Goal: Information Seeking & Learning: Learn about a topic

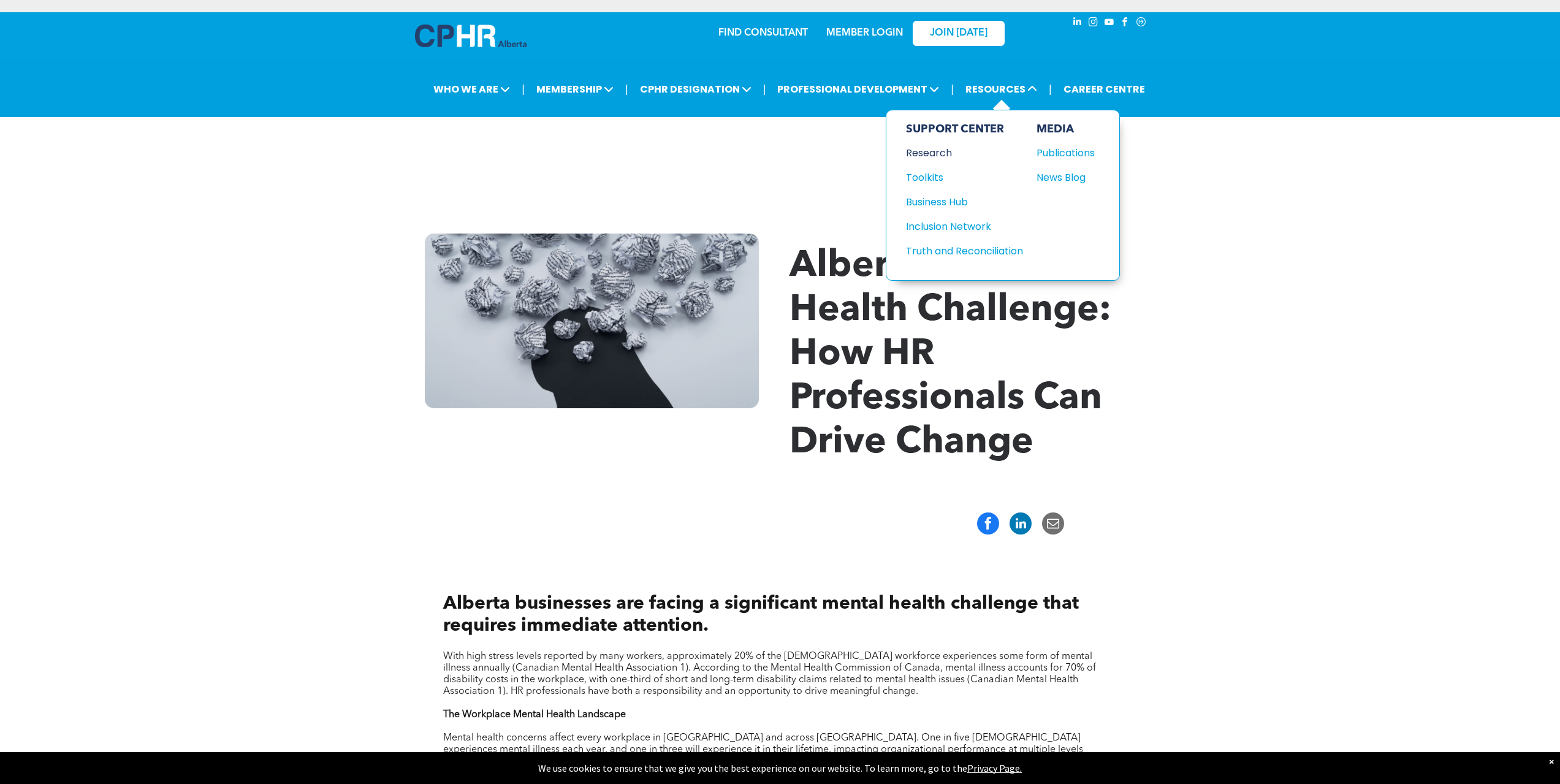
click at [943, 146] on div "Research" at bounding box center [958, 153] width 105 height 15
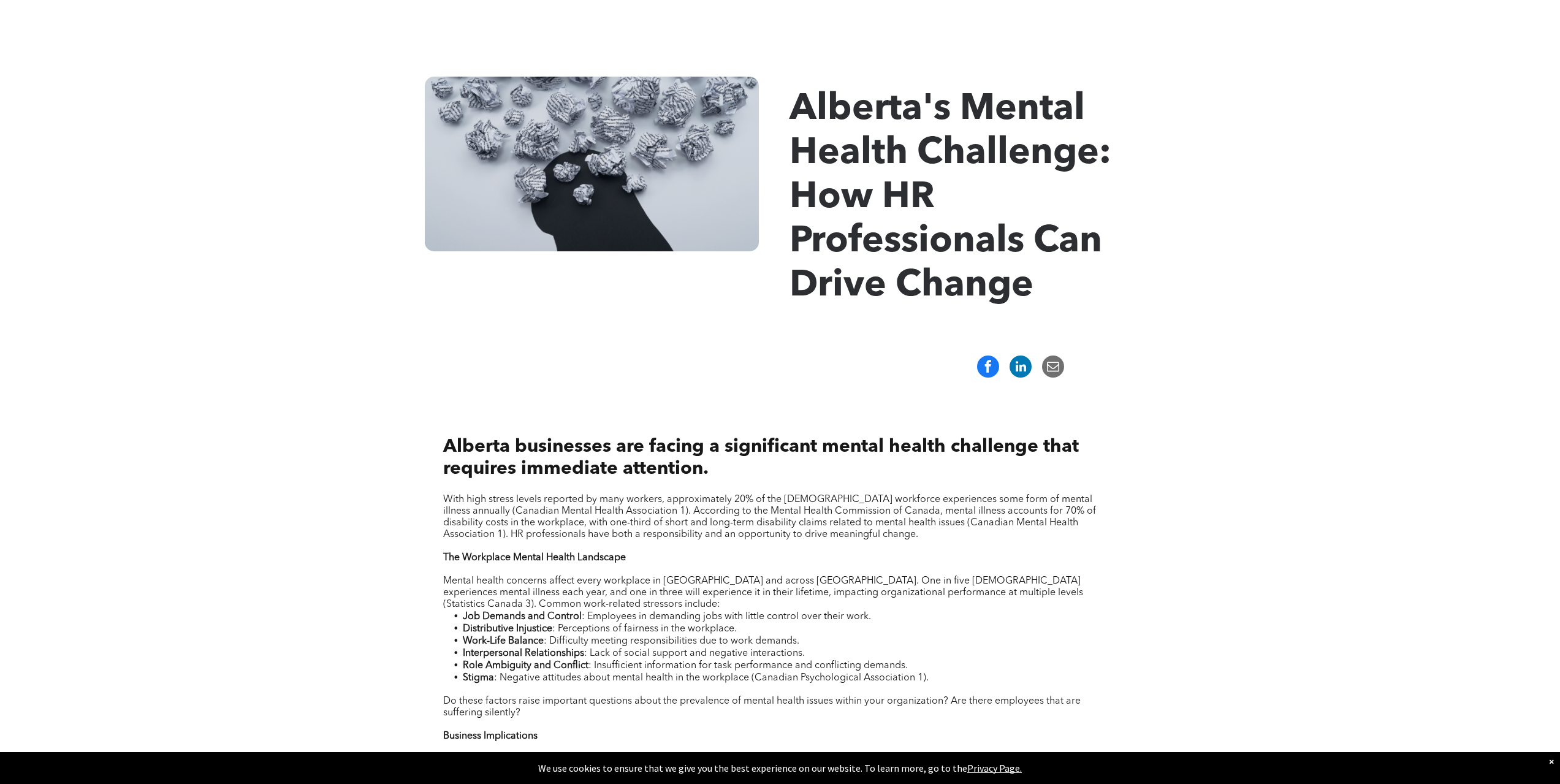
scroll to position [76, 0]
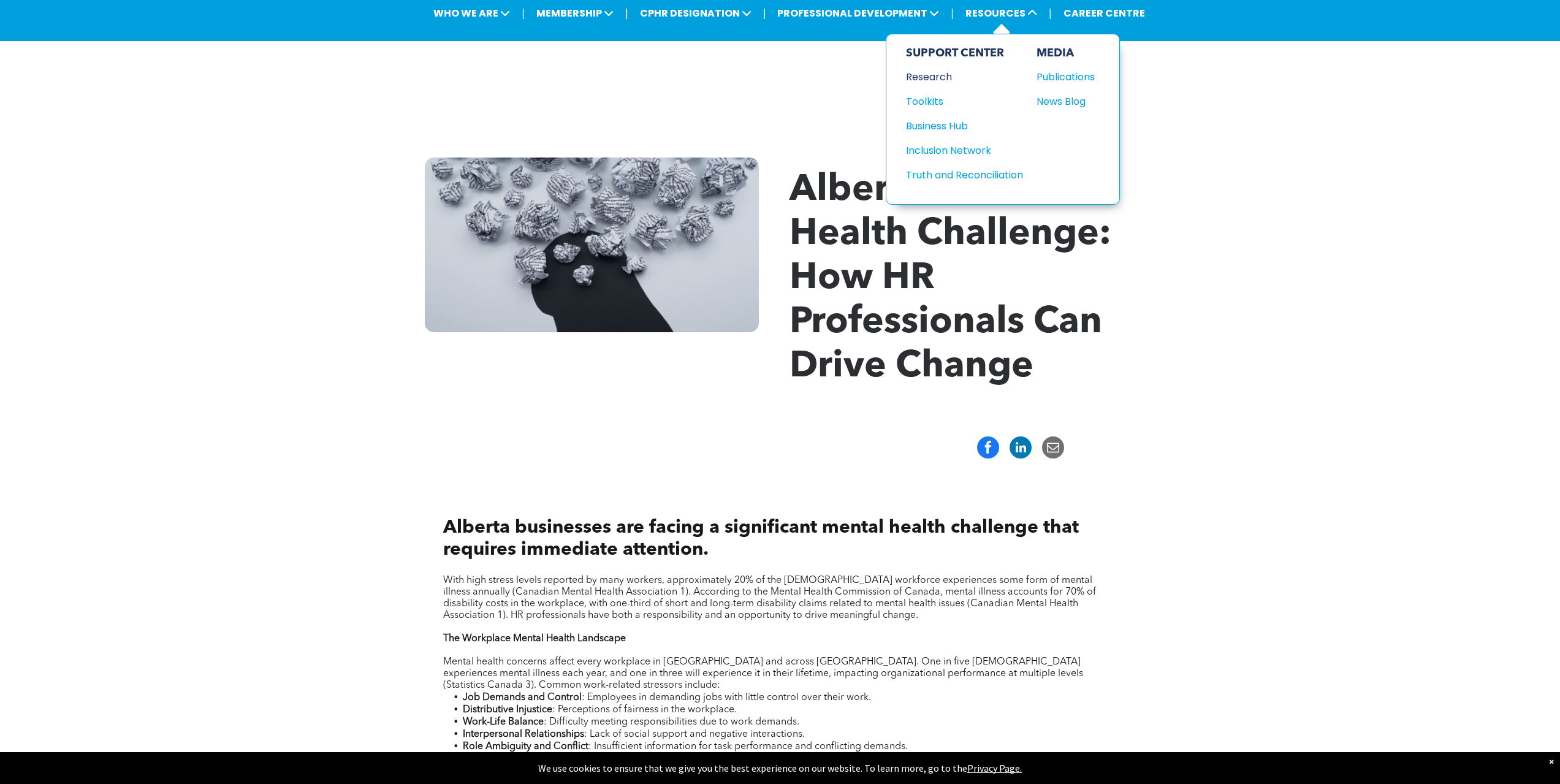
click at [941, 77] on div "Research" at bounding box center [958, 77] width 105 height 15
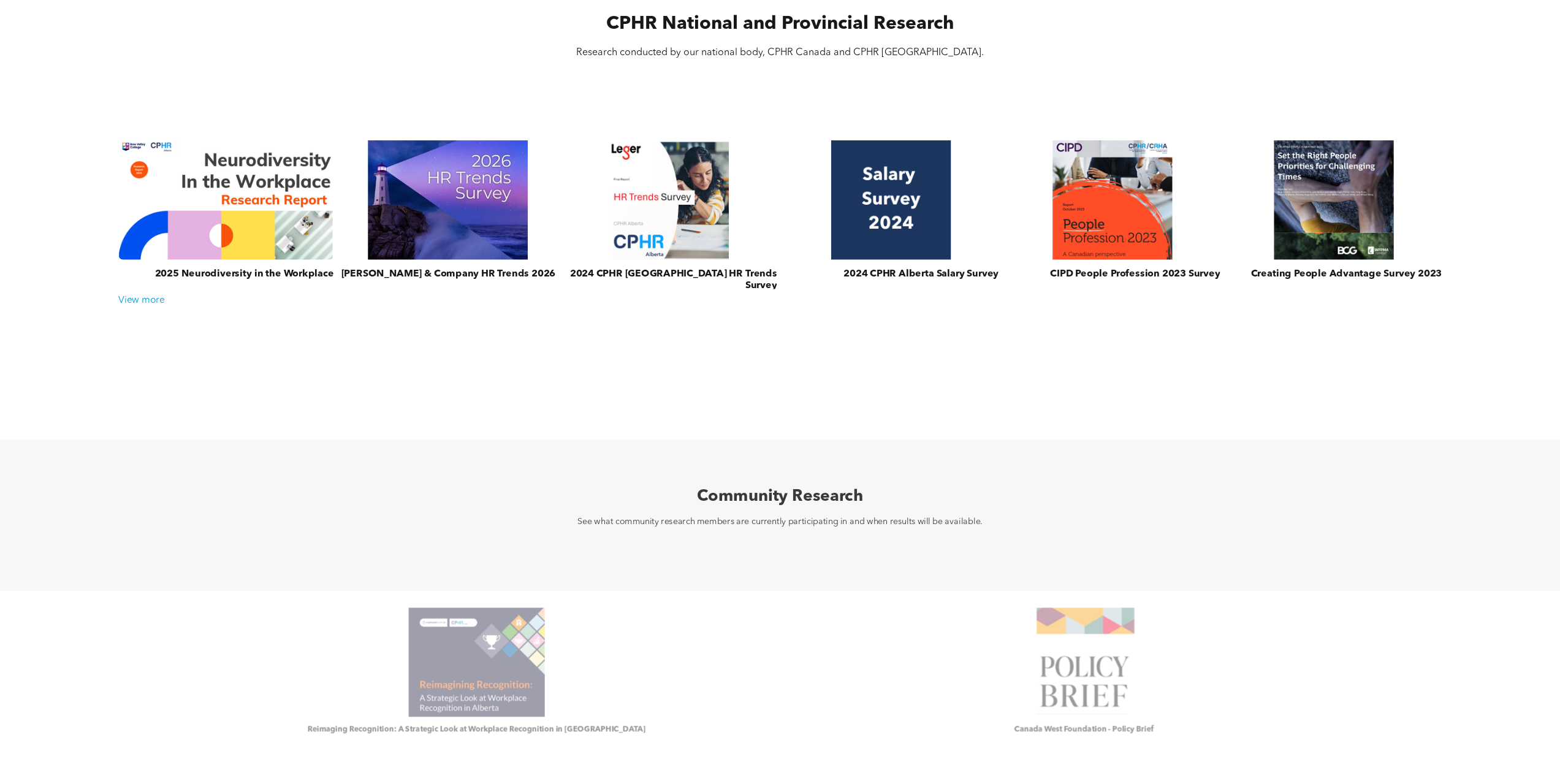
scroll to position [490, 0]
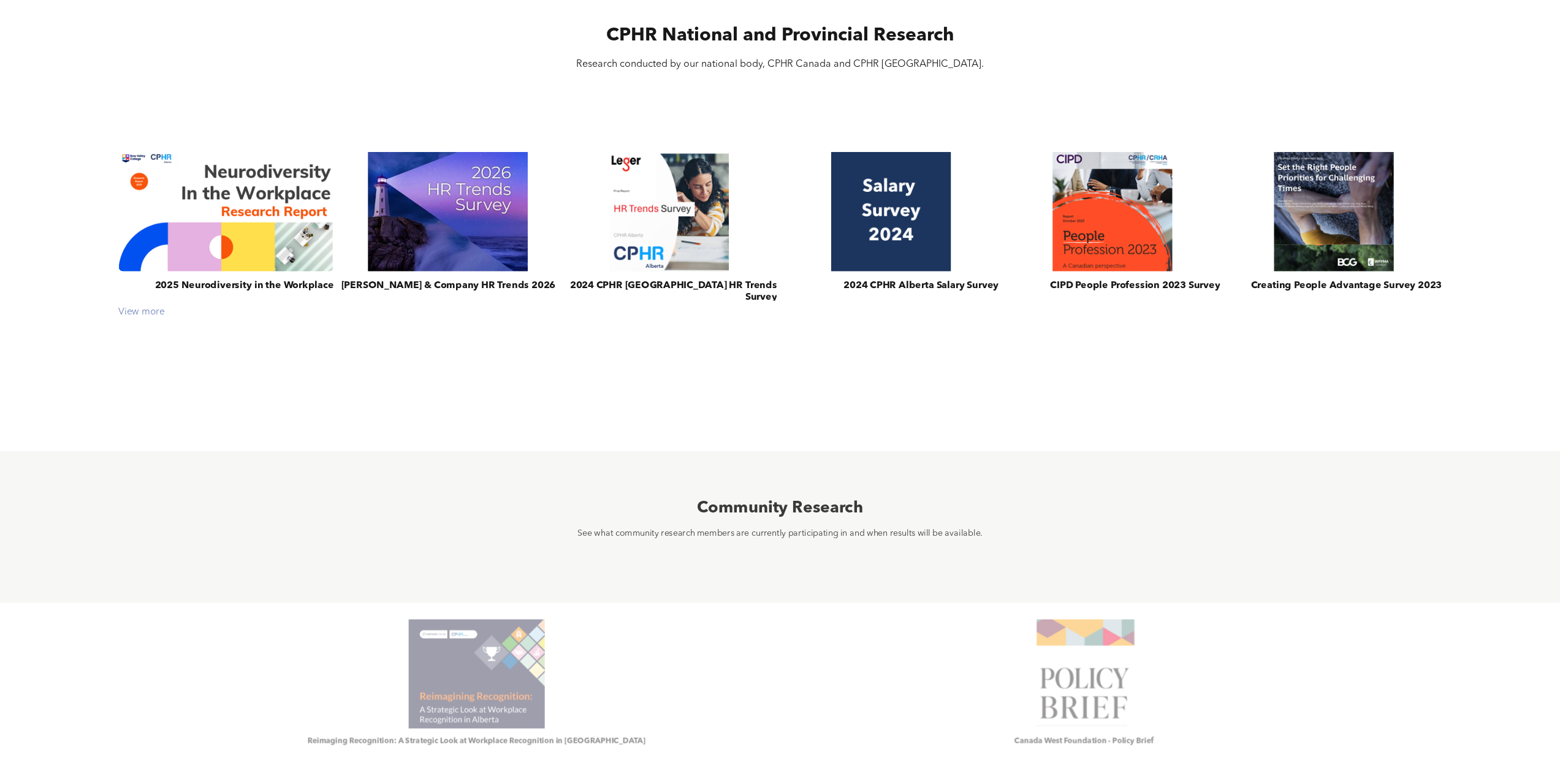
click at [152, 316] on div "View more" at bounding box center [780, 312] width 1335 height 11
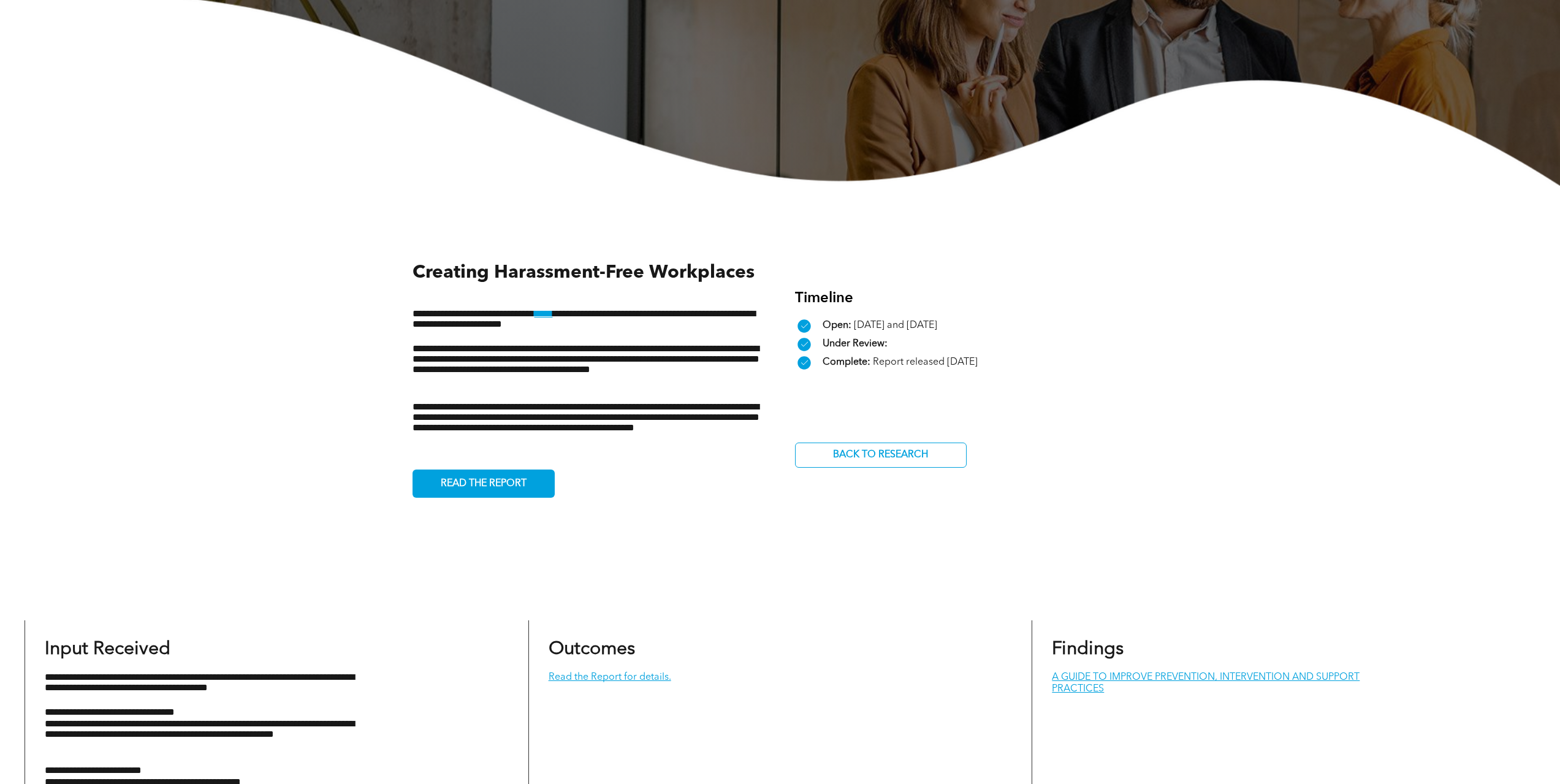
scroll to position [307, 0]
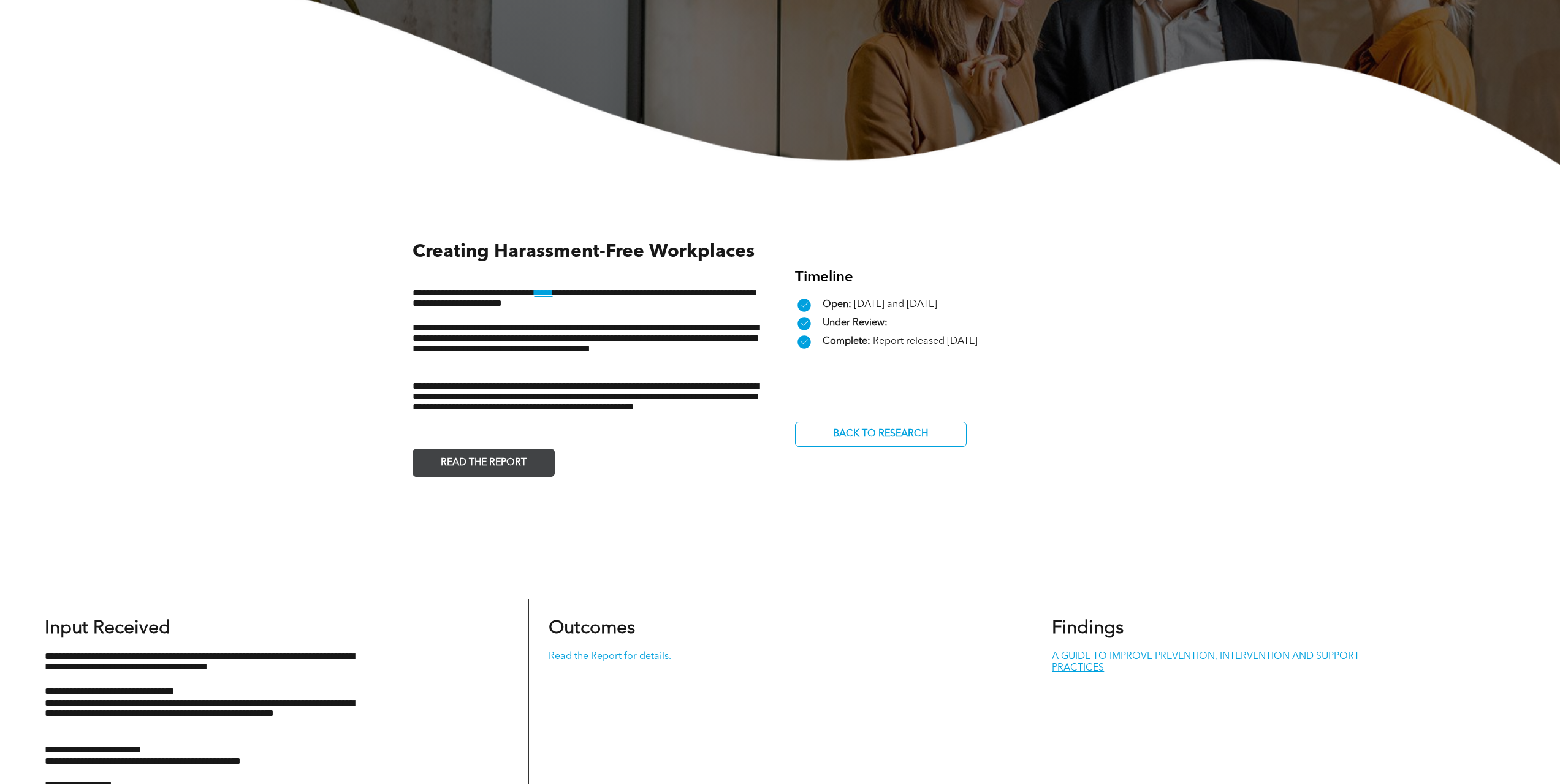
click at [479, 468] on span "READ THE REPORT" at bounding box center [483, 463] width 95 height 24
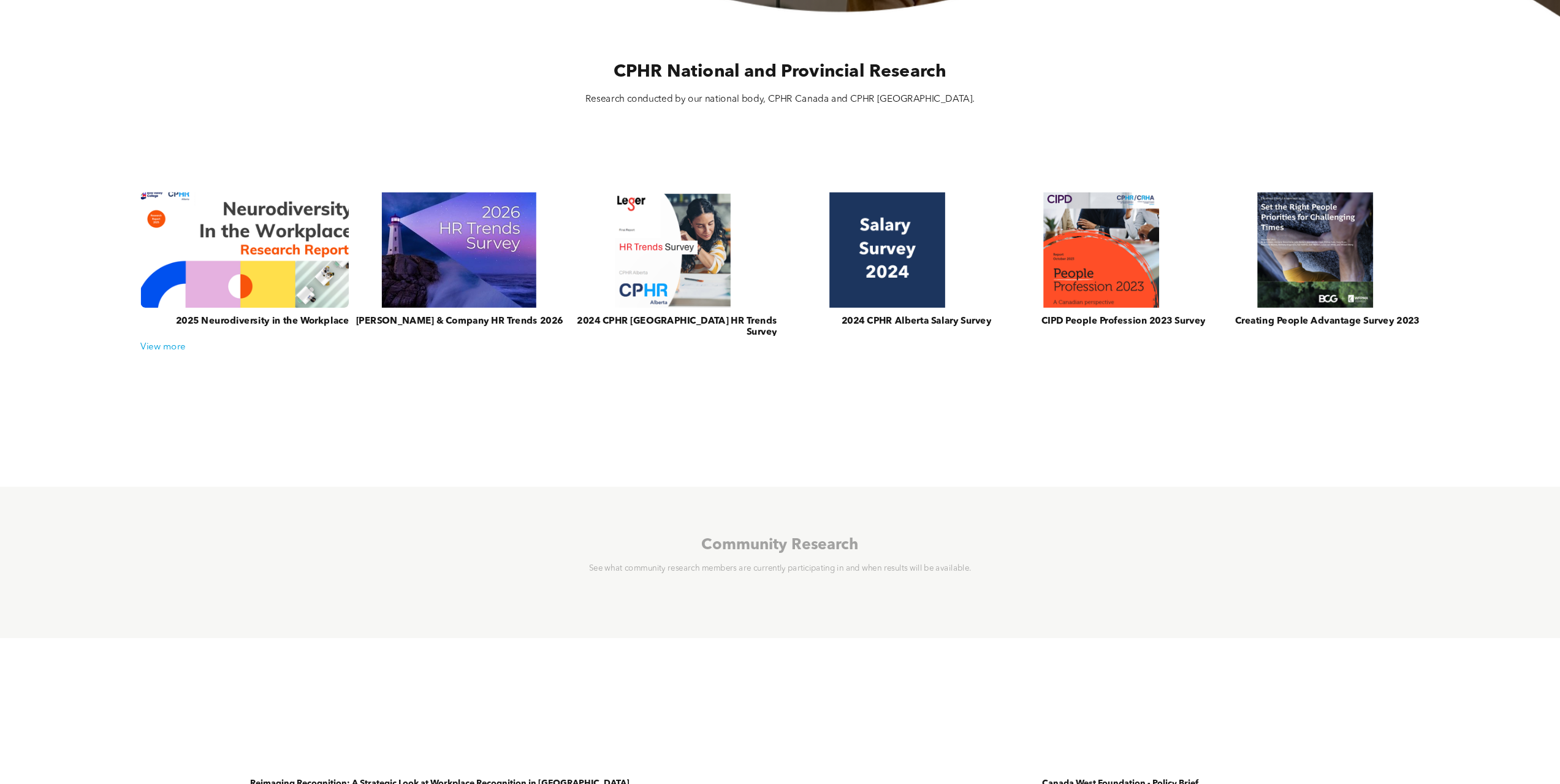
scroll to position [552, 0]
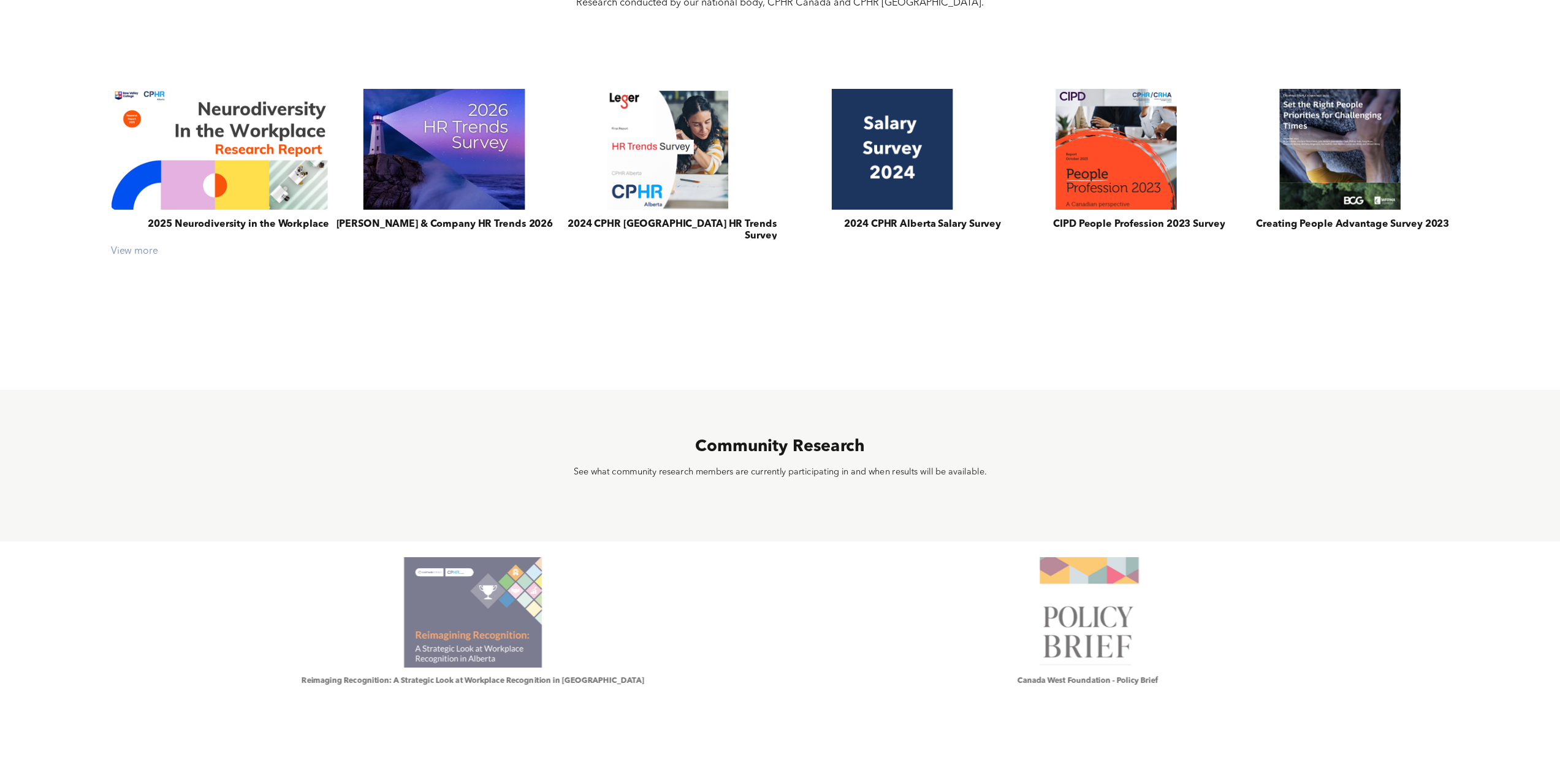
click at [148, 254] on div "View more" at bounding box center [780, 252] width 1350 height 11
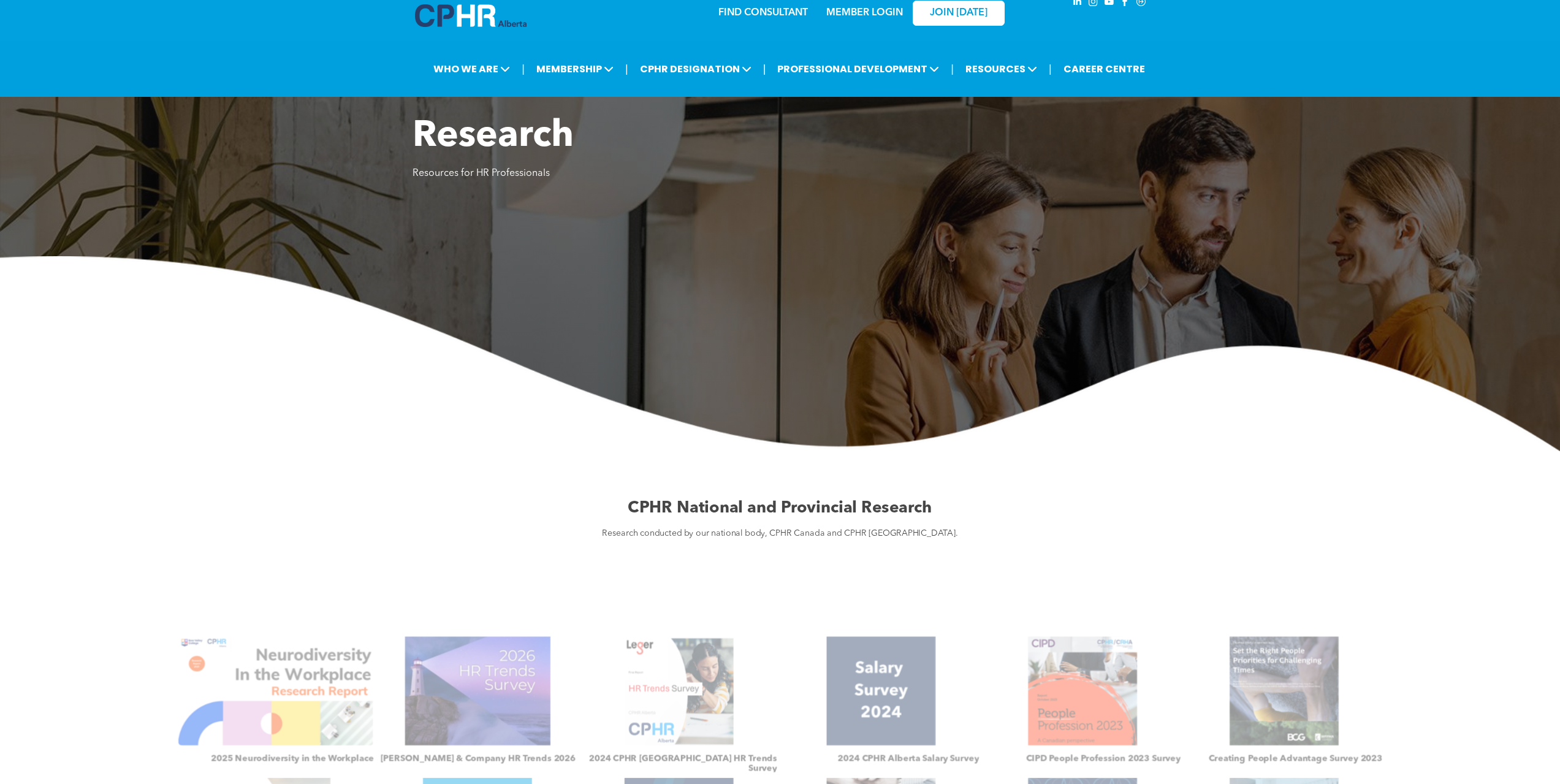
scroll to position [0, 0]
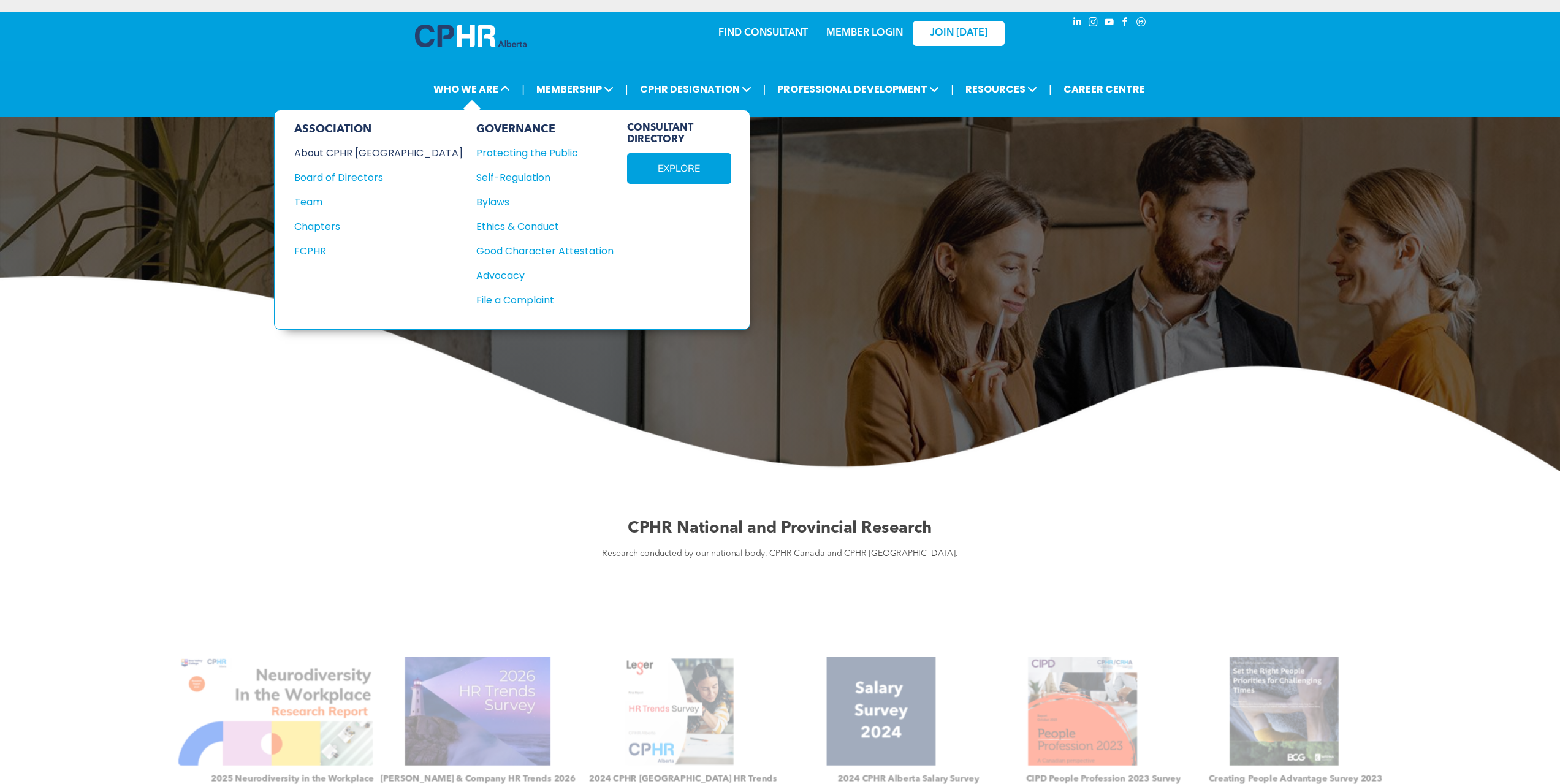
click at [347, 155] on div "About CPHR [GEOGRAPHIC_DATA]" at bounding box center [371, 153] width 152 height 15
